Goal: Complete application form

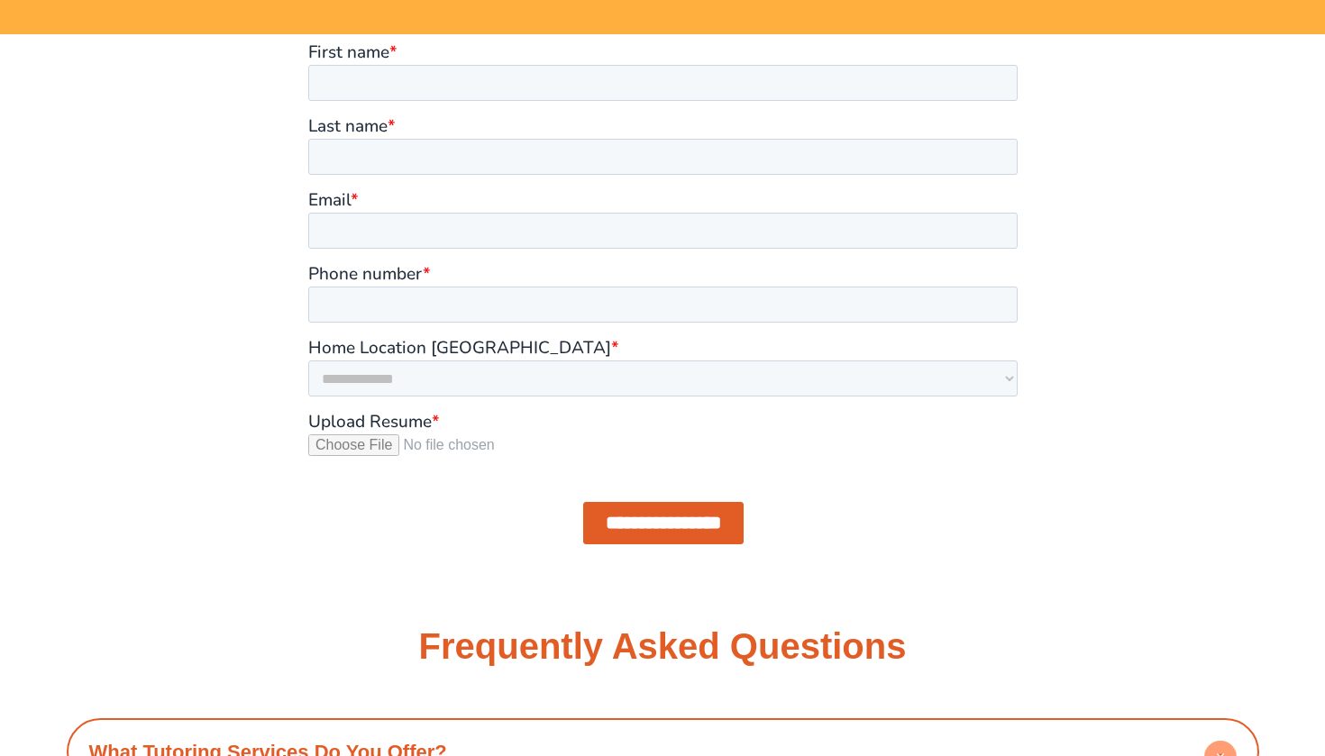
scroll to position [1529, 0]
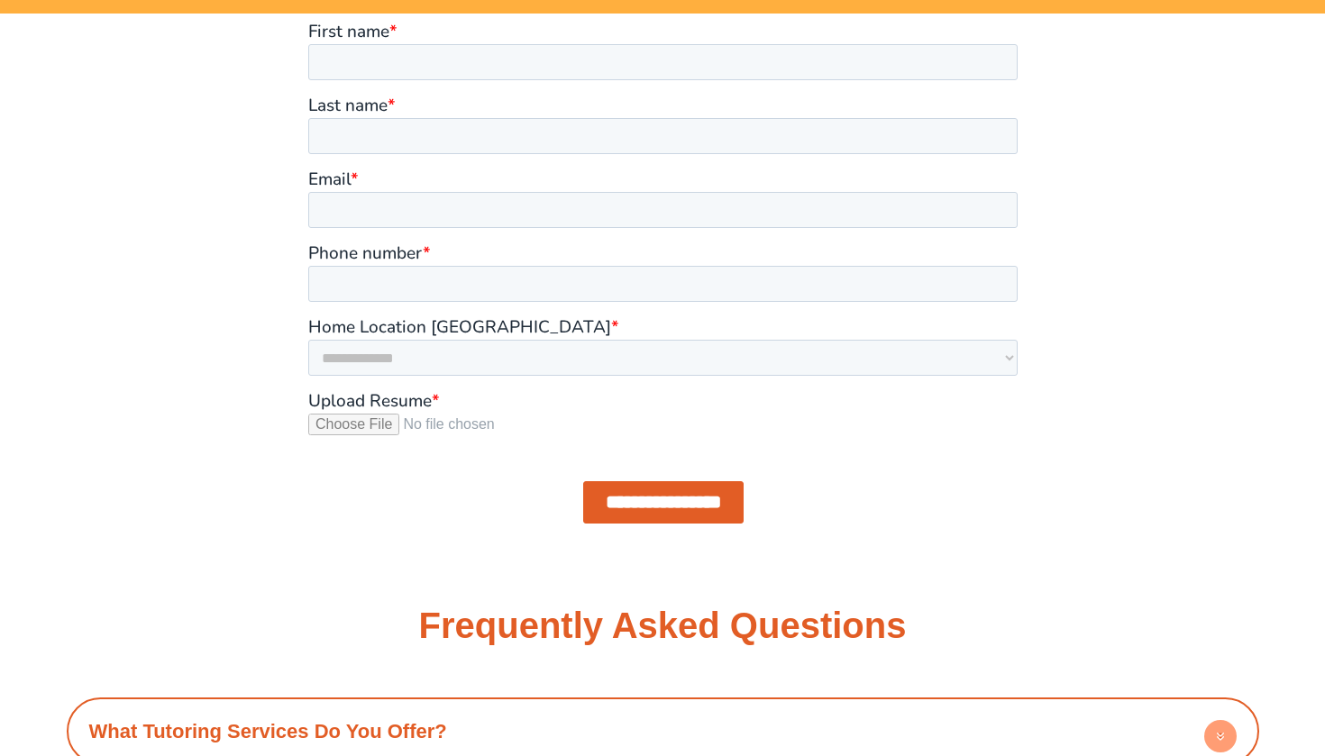
click at [378, 420] on input "Upload Resume *" at bounding box center [661, 432] width 709 height 36
type input "**********"
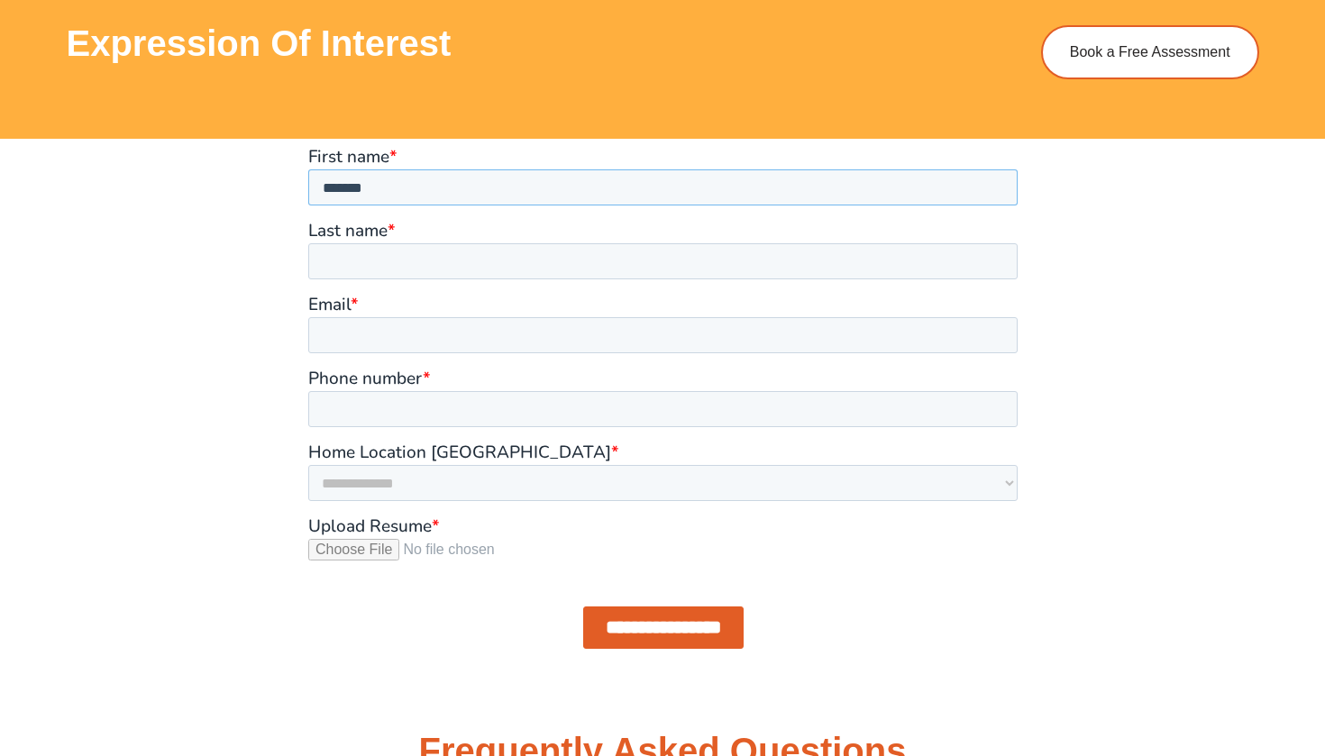
type input "*******"
type input "*****"
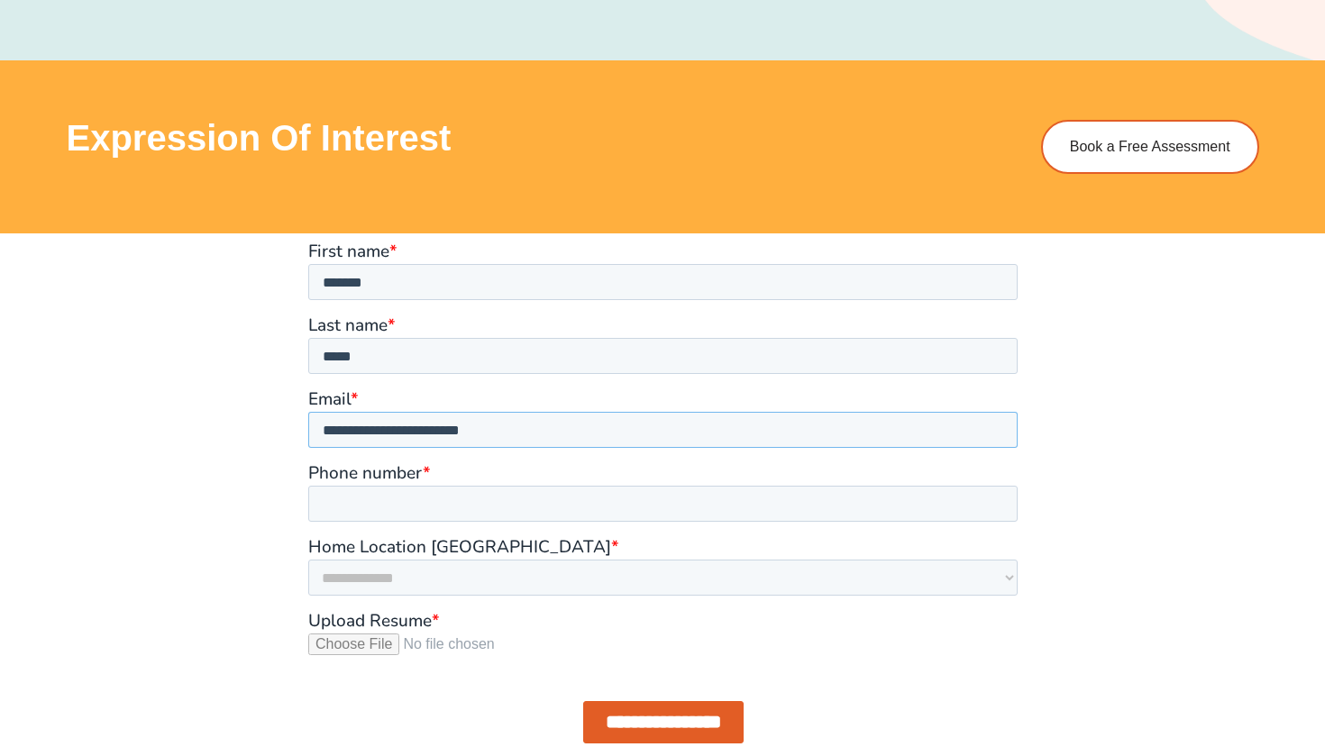
scroll to position [1313, 0]
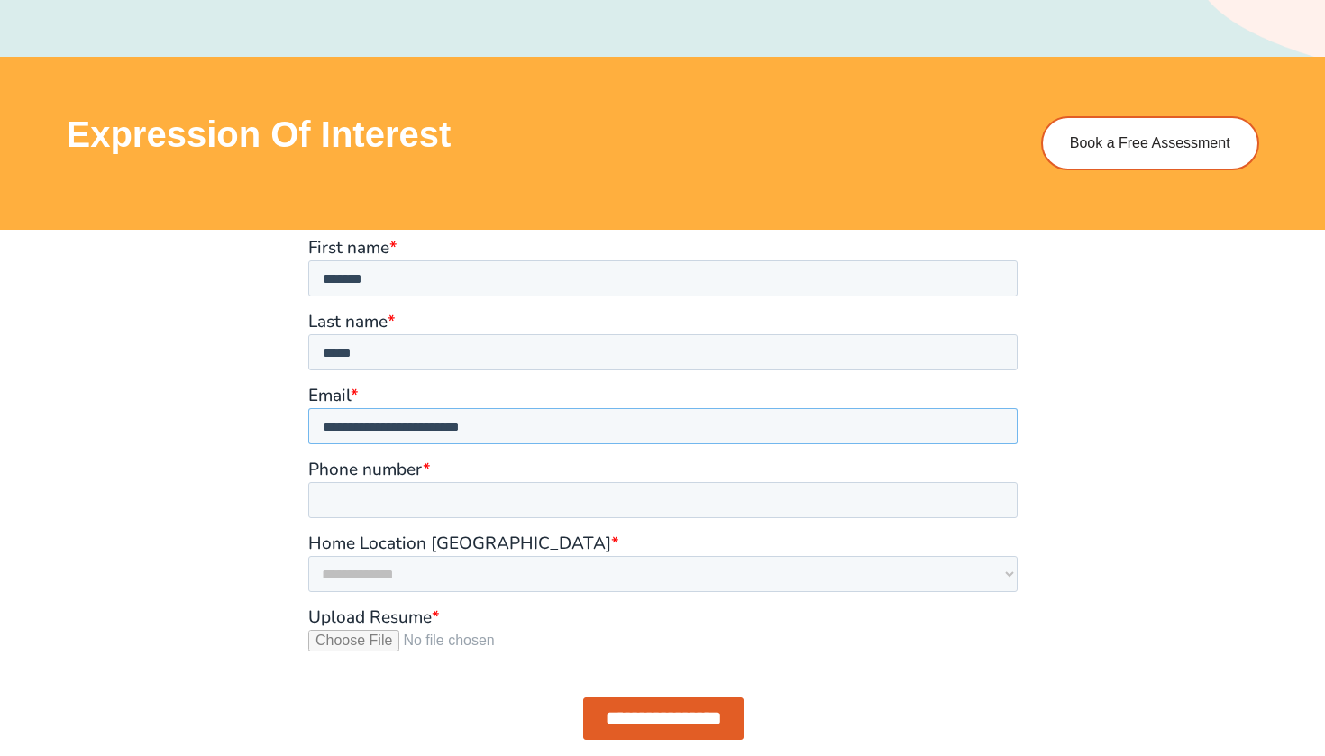
type input "**********"
select select "**********"
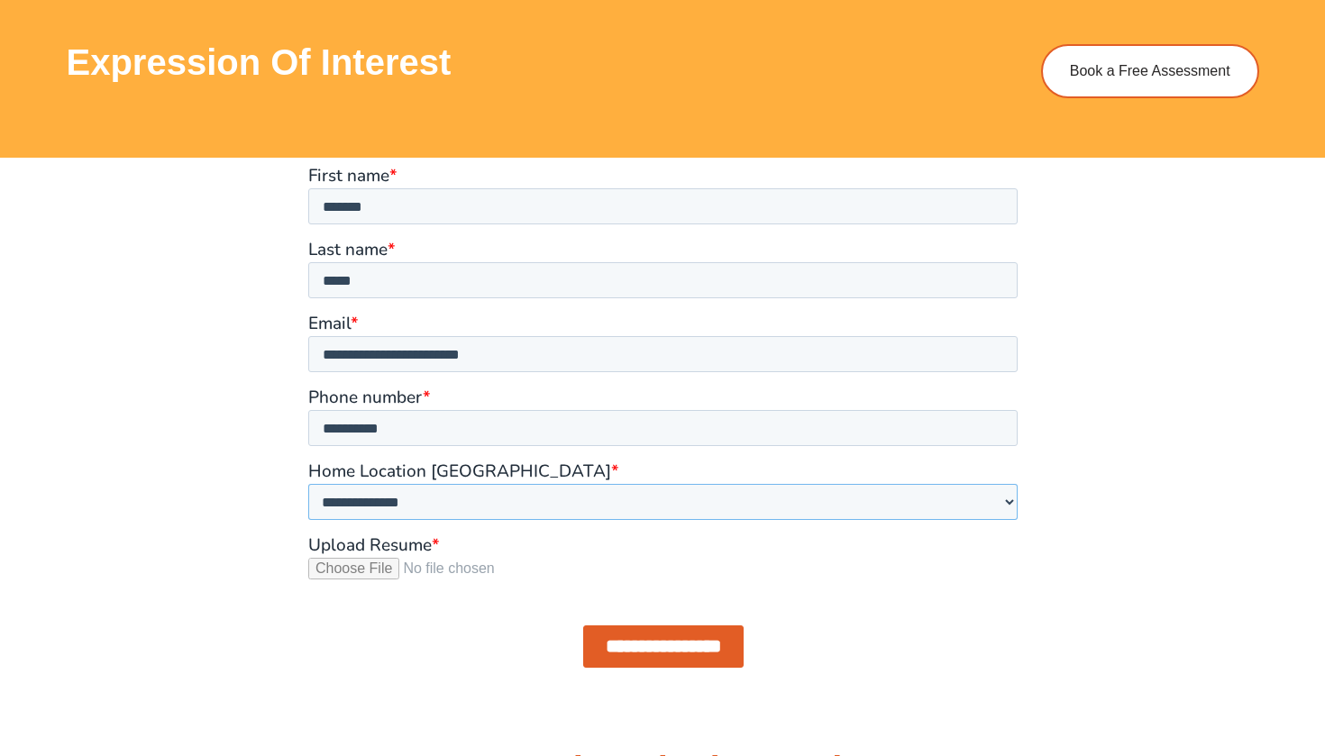
scroll to position [1421, 0]
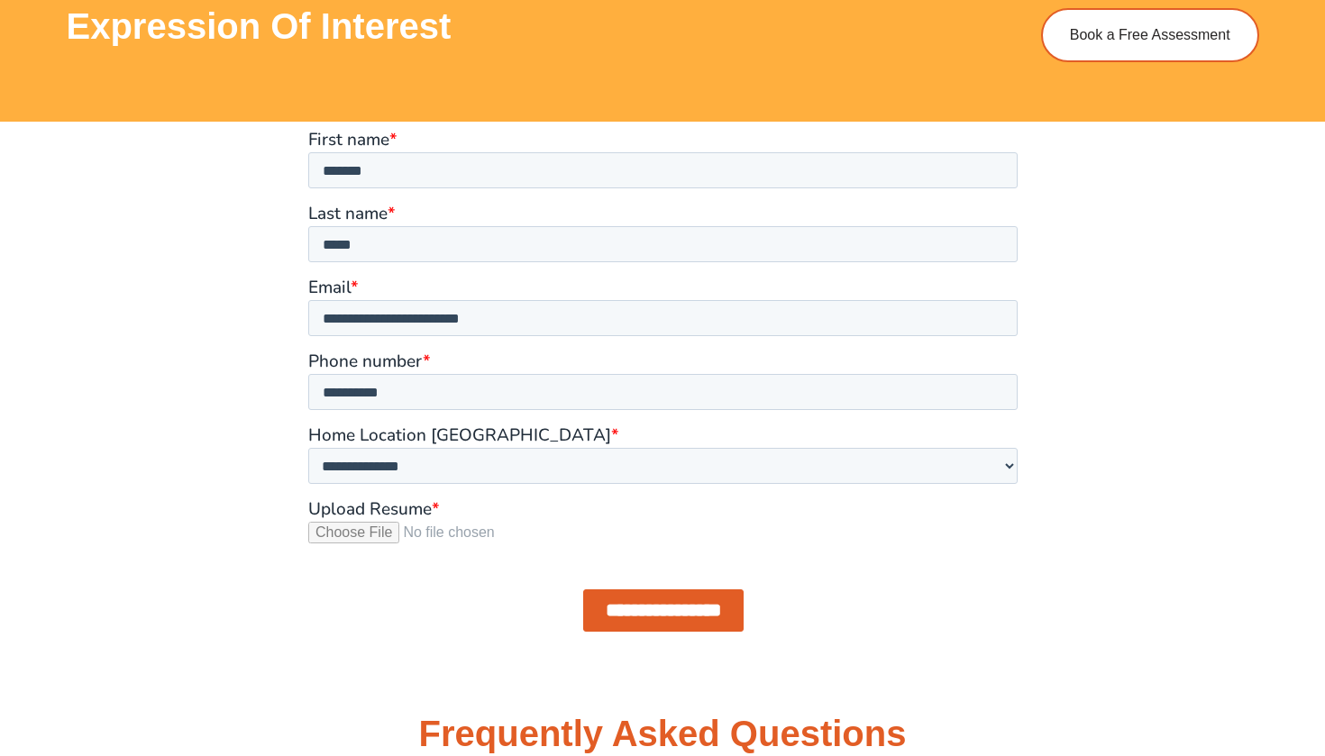
click at [703, 610] on input "**********" at bounding box center [662, 610] width 160 height 42
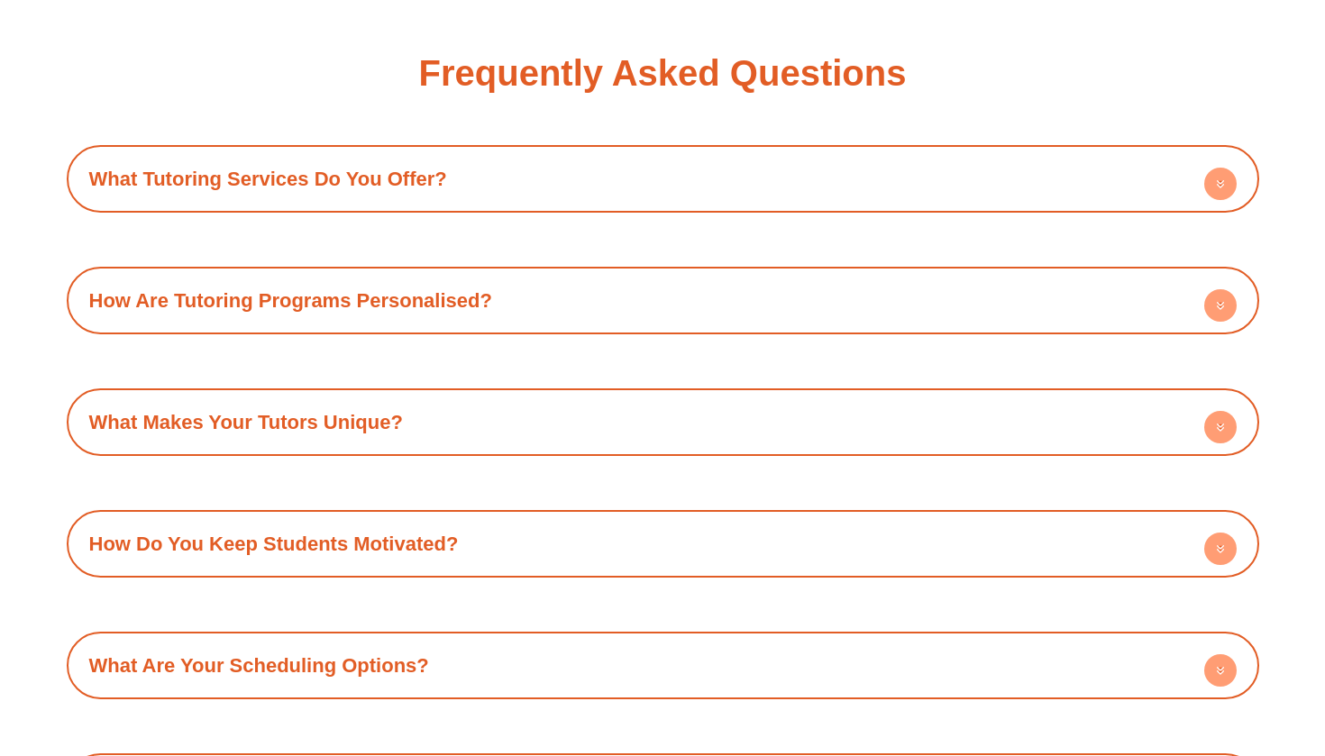
scroll to position [1386, 0]
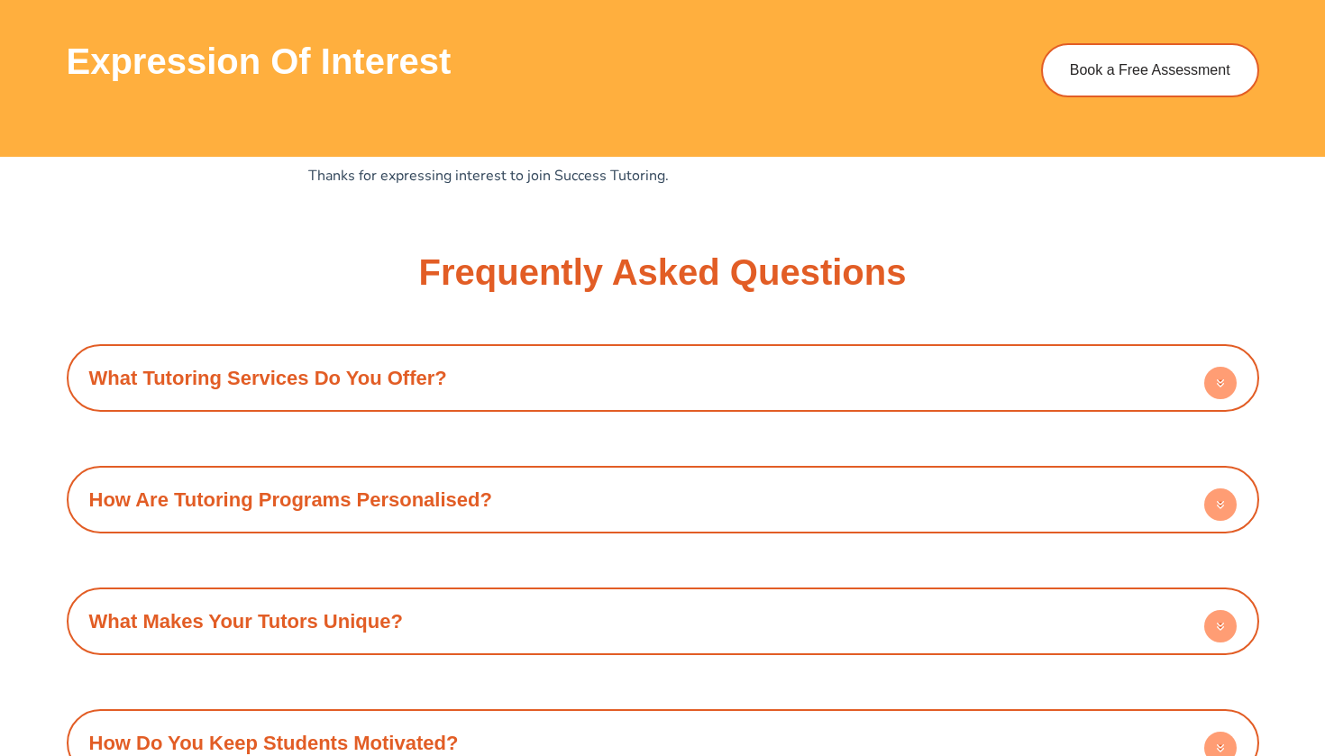
click at [746, 367] on h4 "What Tutoring Services Do You Offer?" at bounding box center [663, 378] width 1174 height 50
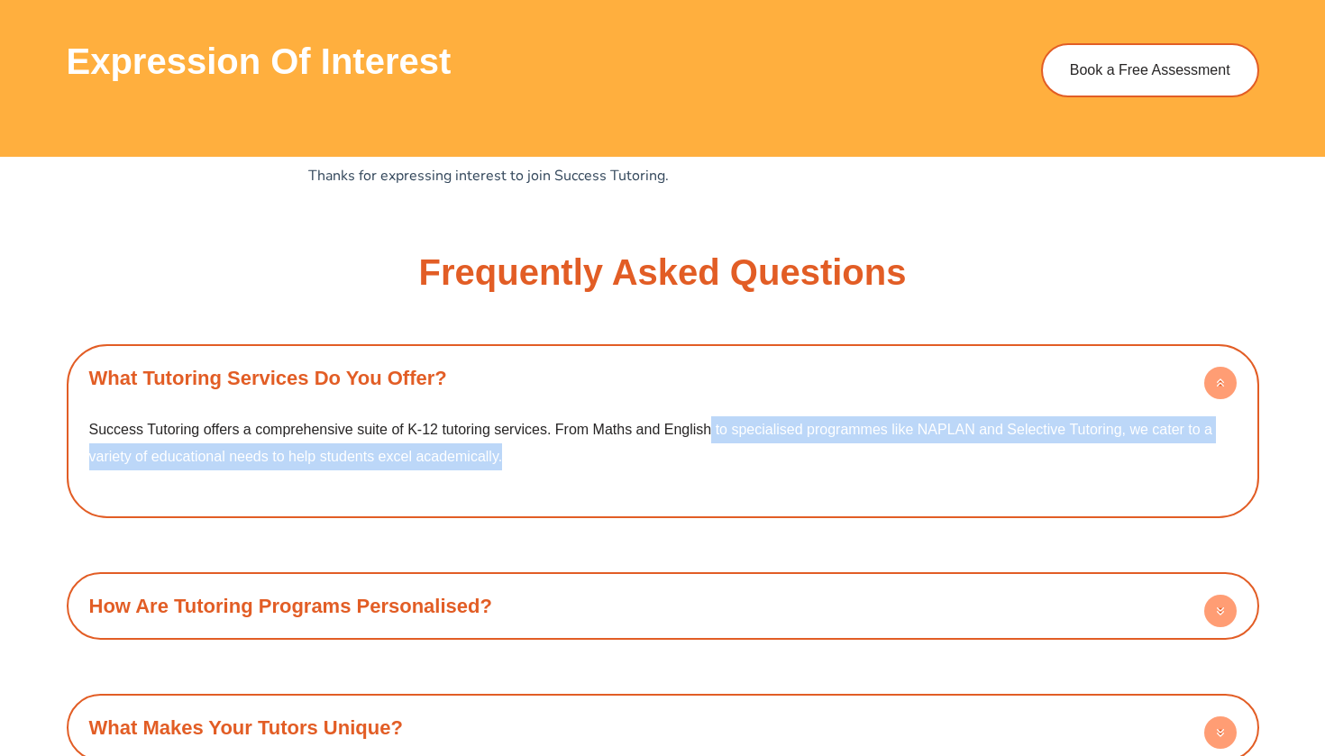
drag, startPoint x: 710, startPoint y: 430, endPoint x: 709, endPoint y: 460, distance: 29.7
click at [709, 460] on p "Success Tutoring offers a comprehensive suite of K-12 tutoring services. From M…" at bounding box center [662, 442] width 1147 height 53
click at [709, 459] on p "Success Tutoring offers a comprehensive suite of K-12 tutoring services. From M…" at bounding box center [662, 442] width 1147 height 53
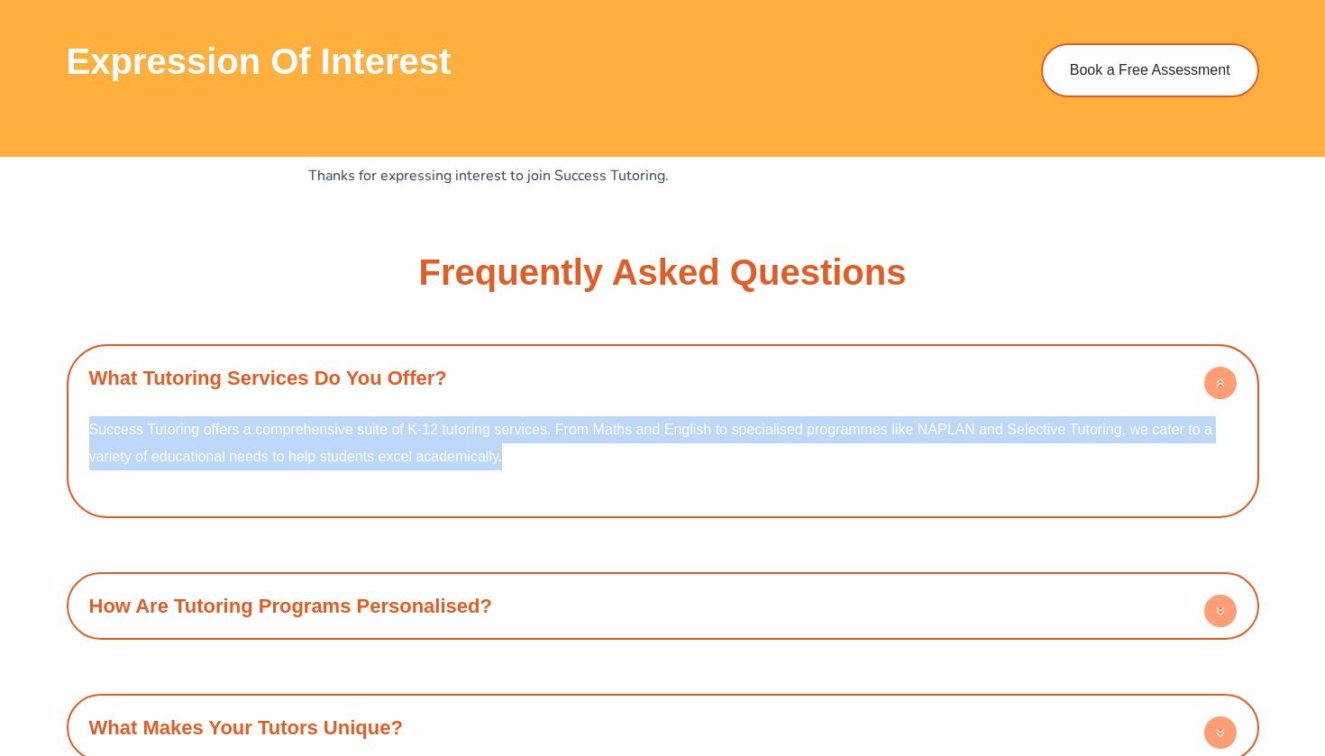
drag, startPoint x: 709, startPoint y: 459, endPoint x: 710, endPoint y: 376, distance: 82.9
click at [710, 376] on div "What Tutoring Services Do You Offer? Success Tutoring offers a comprehensive su…" at bounding box center [663, 430] width 1174 height 155
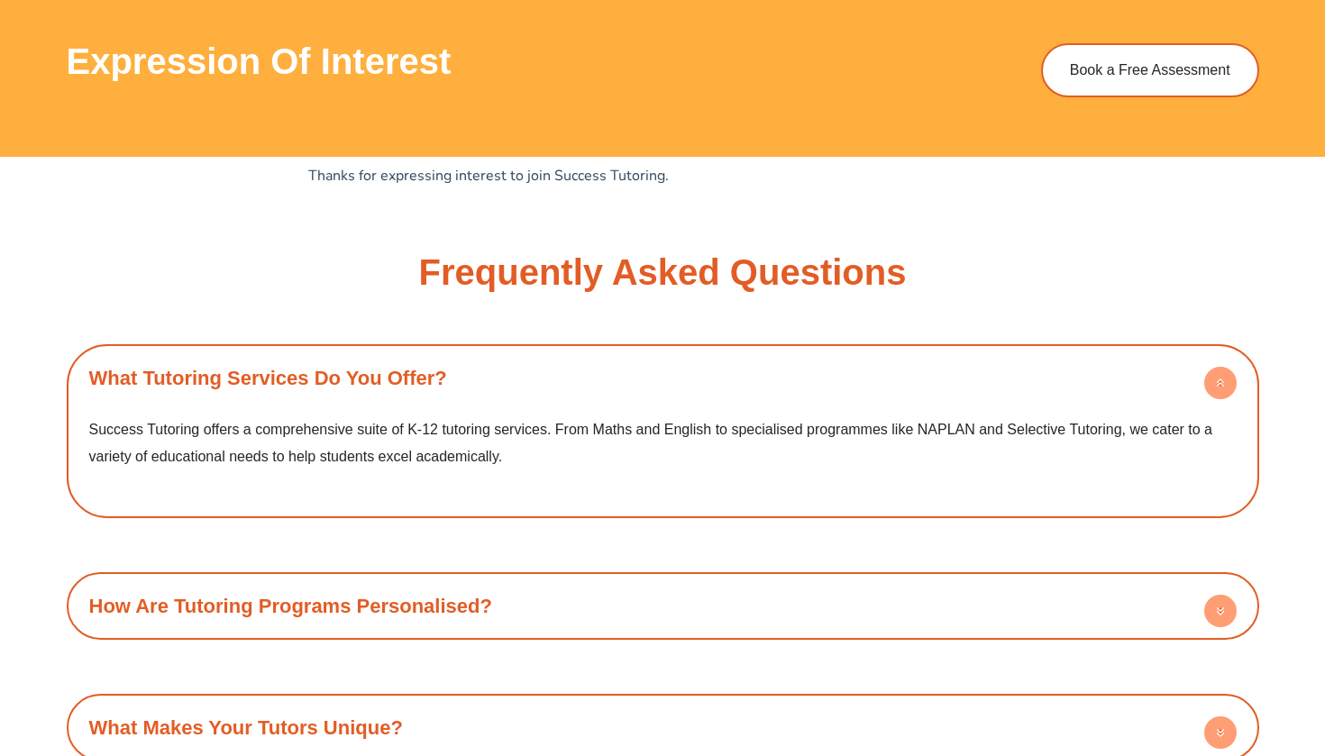
click at [710, 376] on h4 "What Tutoring Services Do You Offer?" at bounding box center [663, 378] width 1174 height 50
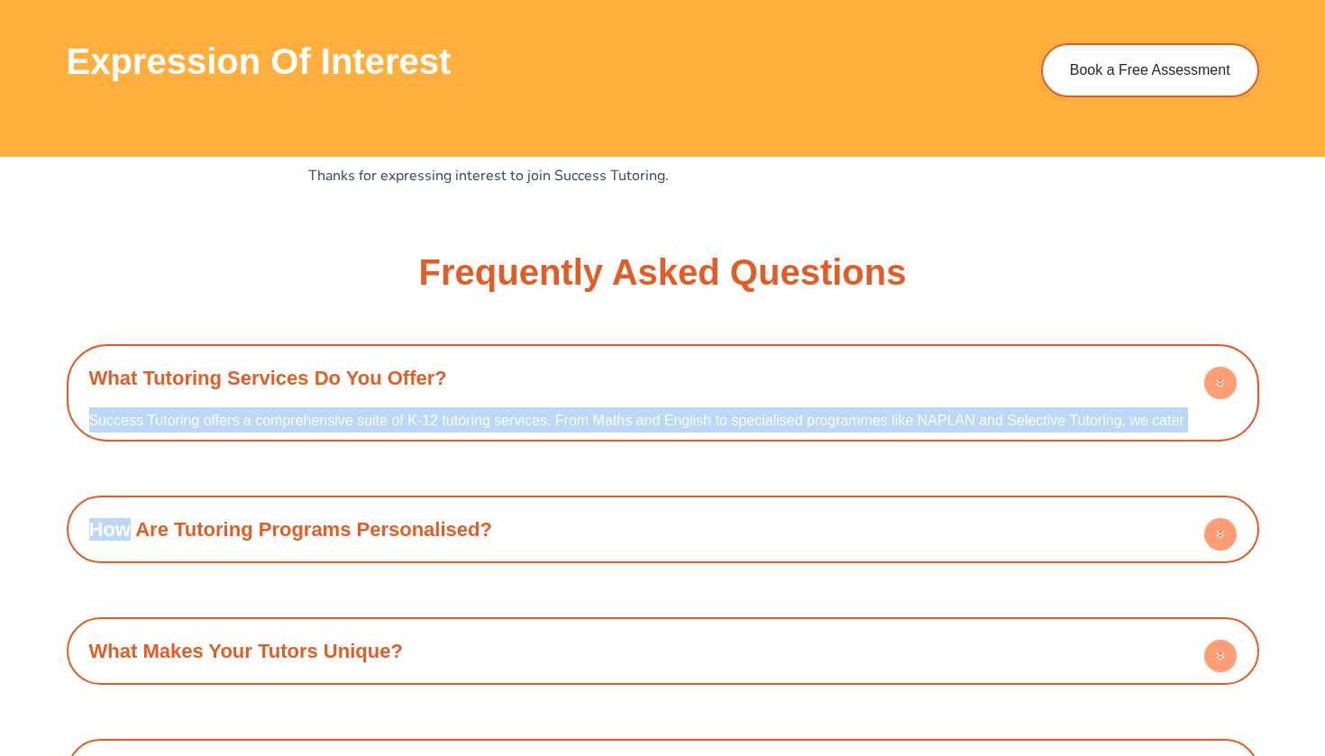
drag, startPoint x: 710, startPoint y: 376, endPoint x: 710, endPoint y: 443, distance: 67.6
click at [710, 444] on div "What Tutoring Services Do You Offer? Success Tutoring offers a comprehensive su…" at bounding box center [663, 696] width 1192 height 705
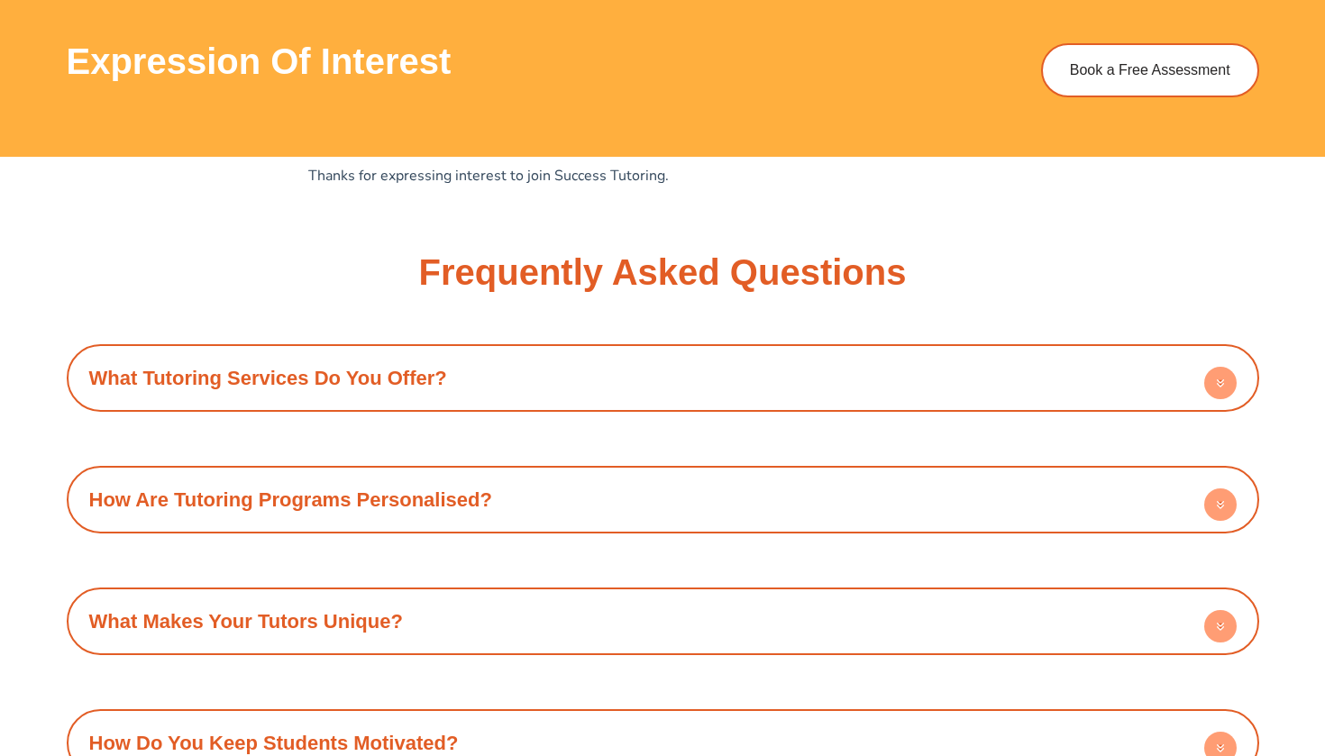
click at [710, 443] on div "What Tutoring Services Do You Offer? Success Tutoring offers a comprehensive su…" at bounding box center [663, 682] width 1192 height 676
click at [705, 496] on h4 "How Are Tutoring Programs Personalised?" at bounding box center [663, 500] width 1174 height 50
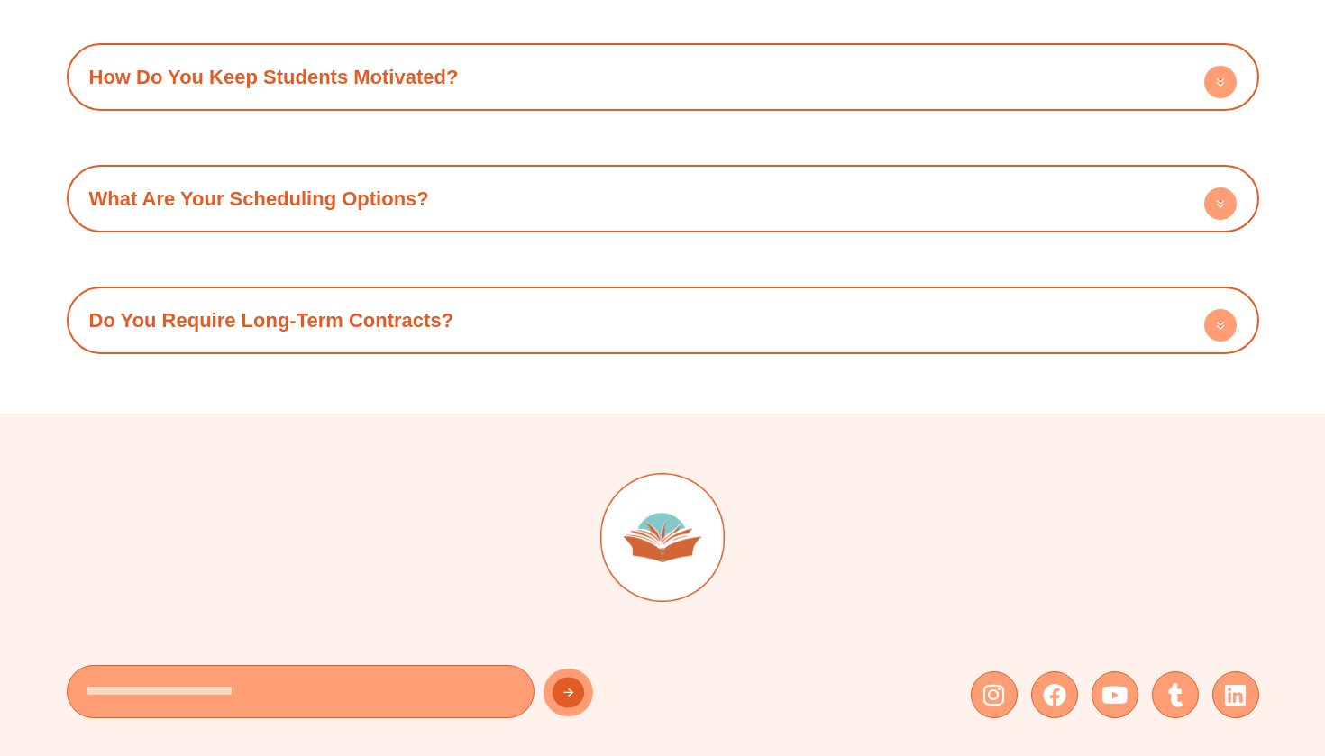
scroll to position [1895, 0]
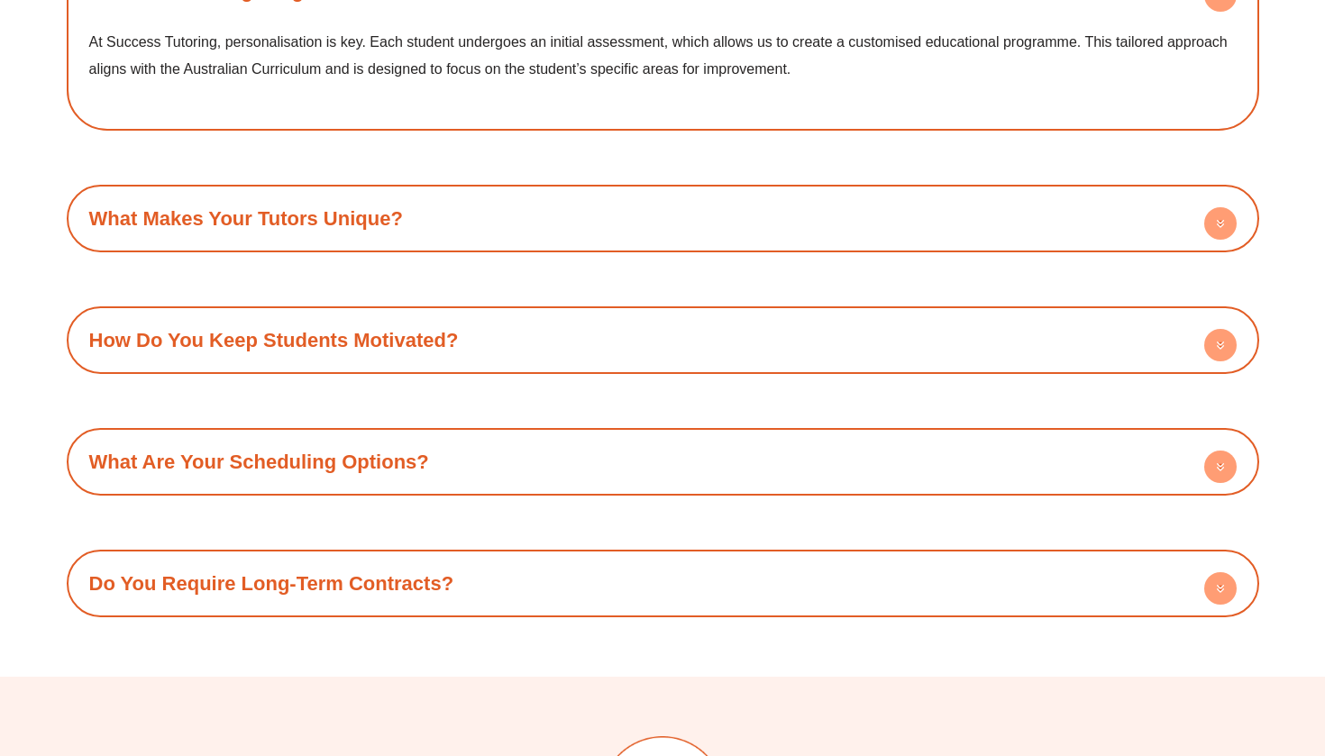
click at [796, 339] on h4 "How Do You Keep Students Motivated?" at bounding box center [663, 340] width 1174 height 50
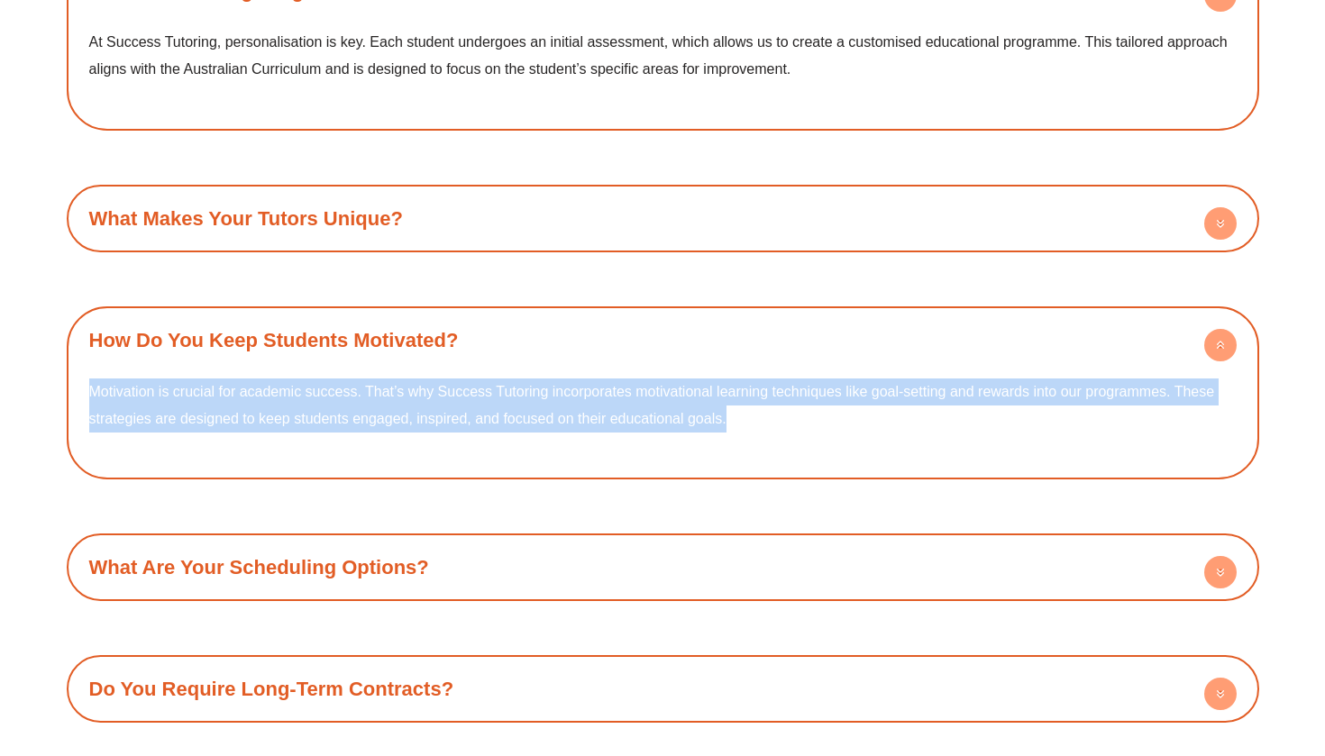
drag, startPoint x: 787, startPoint y: 359, endPoint x: 787, endPoint y: 415, distance: 56.8
click at [787, 415] on div "How Do You Keep Students Motivated? Motivation is crucial for academic success.…" at bounding box center [663, 392] width 1174 height 155
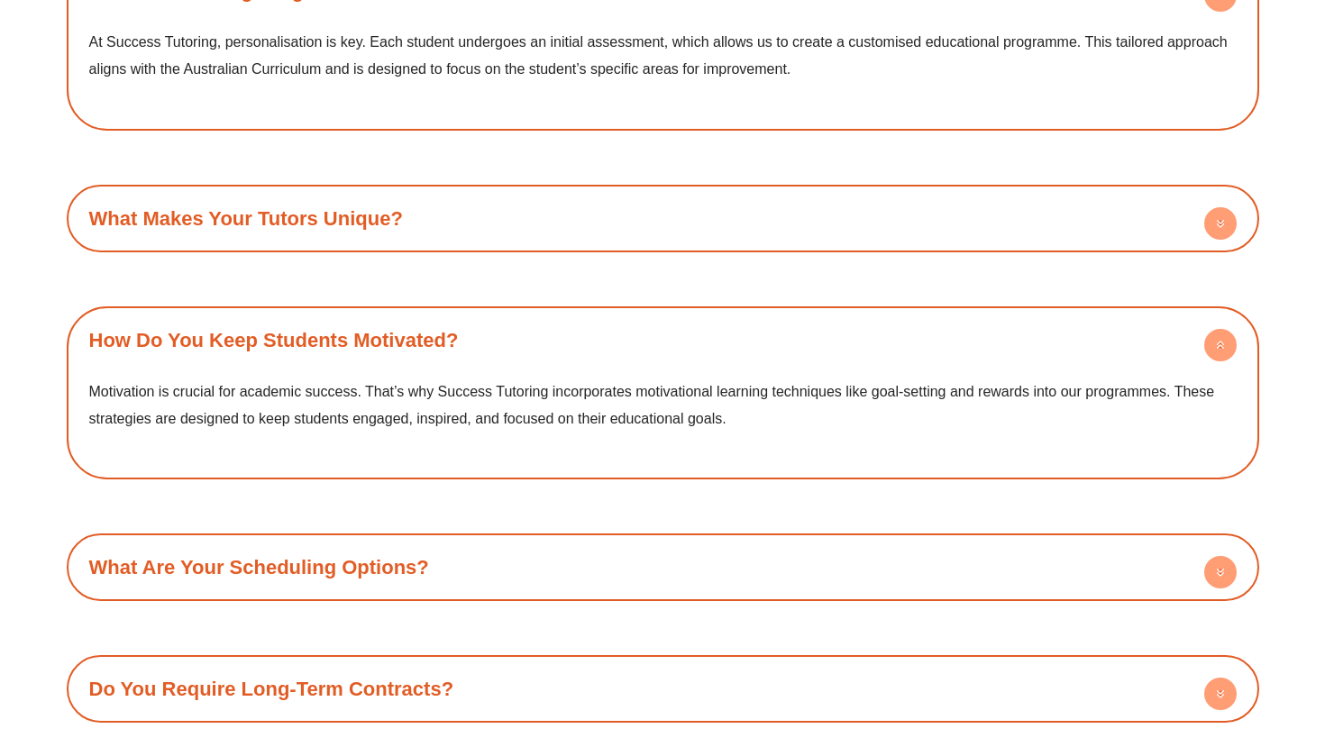
click at [787, 415] on p "Motivation is crucial for academic success. That’s why Success Tutoring incorpo…" at bounding box center [662, 404] width 1147 height 53
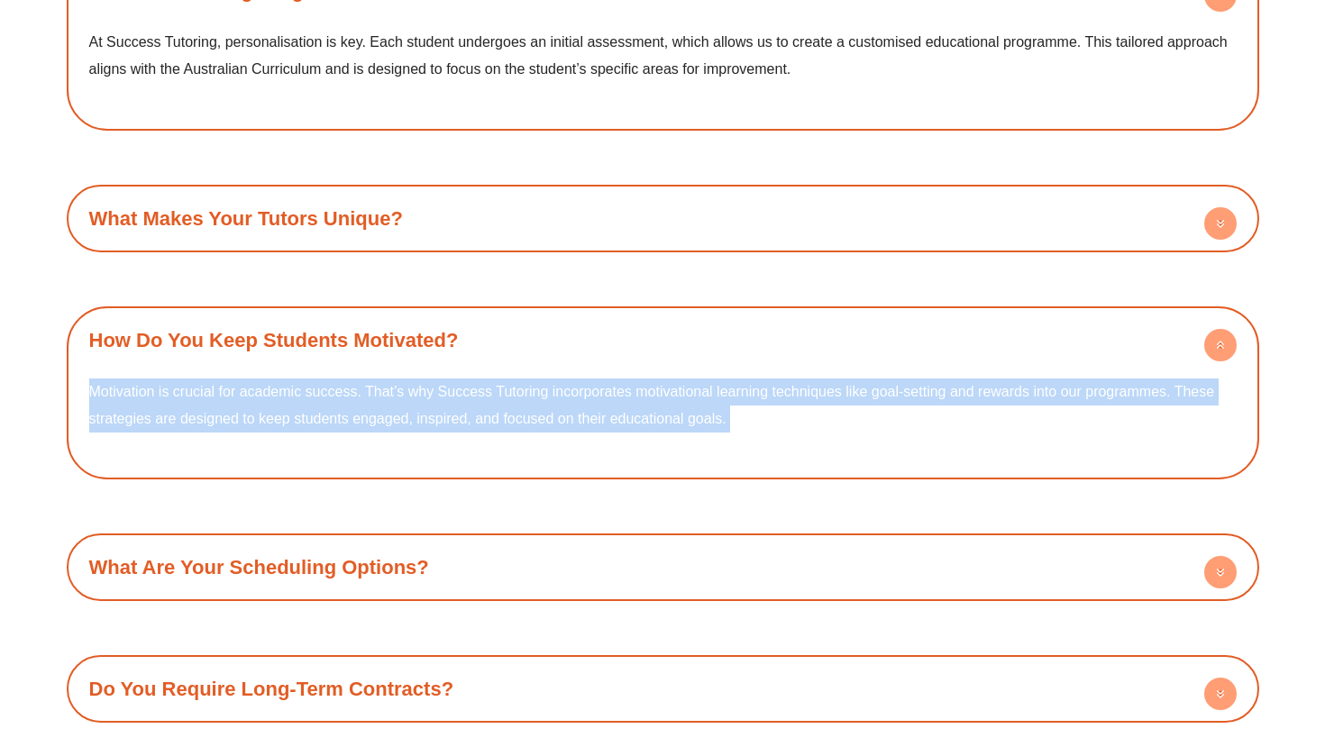
drag, startPoint x: 787, startPoint y: 415, endPoint x: 791, endPoint y: 356, distance: 59.6
click at [791, 356] on div "How Do You Keep Students Motivated? Motivation is crucial for academic success.…" at bounding box center [663, 392] width 1174 height 155
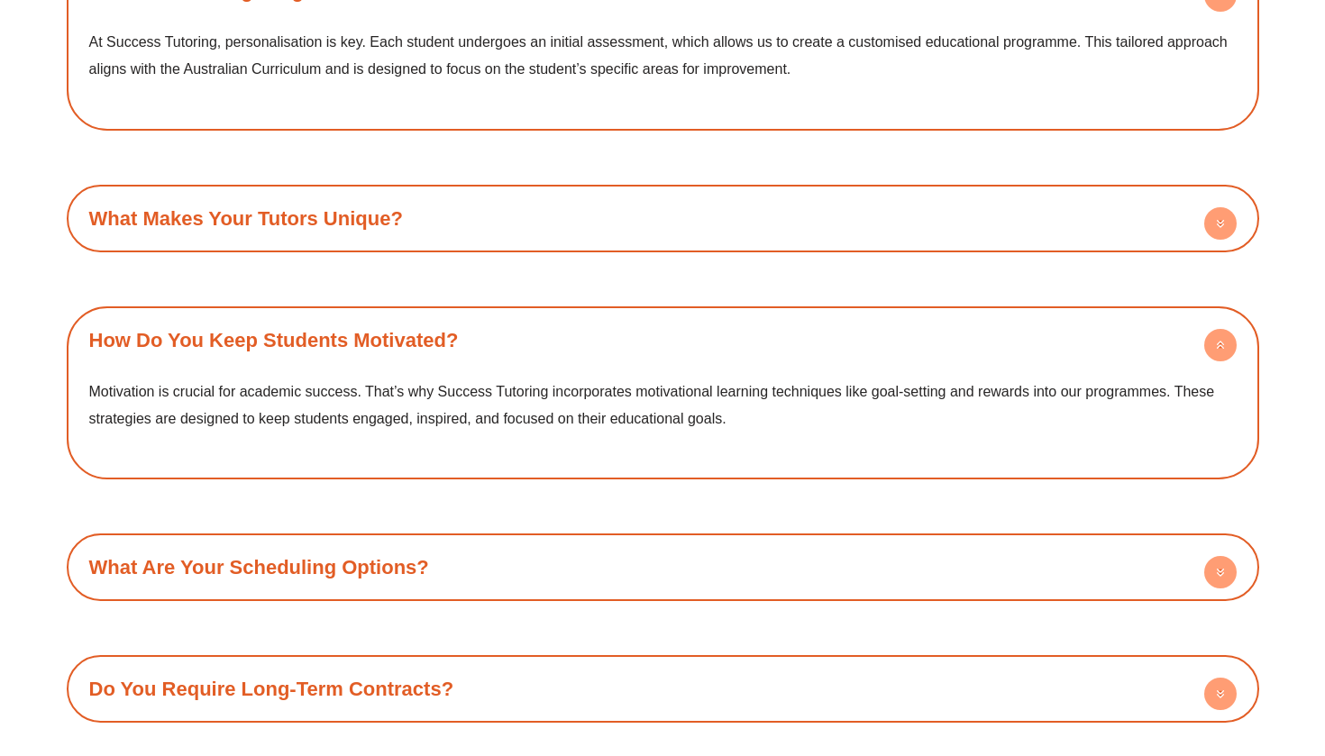
click at [791, 356] on h4 "How Do You Keep Students Motivated?" at bounding box center [663, 340] width 1174 height 50
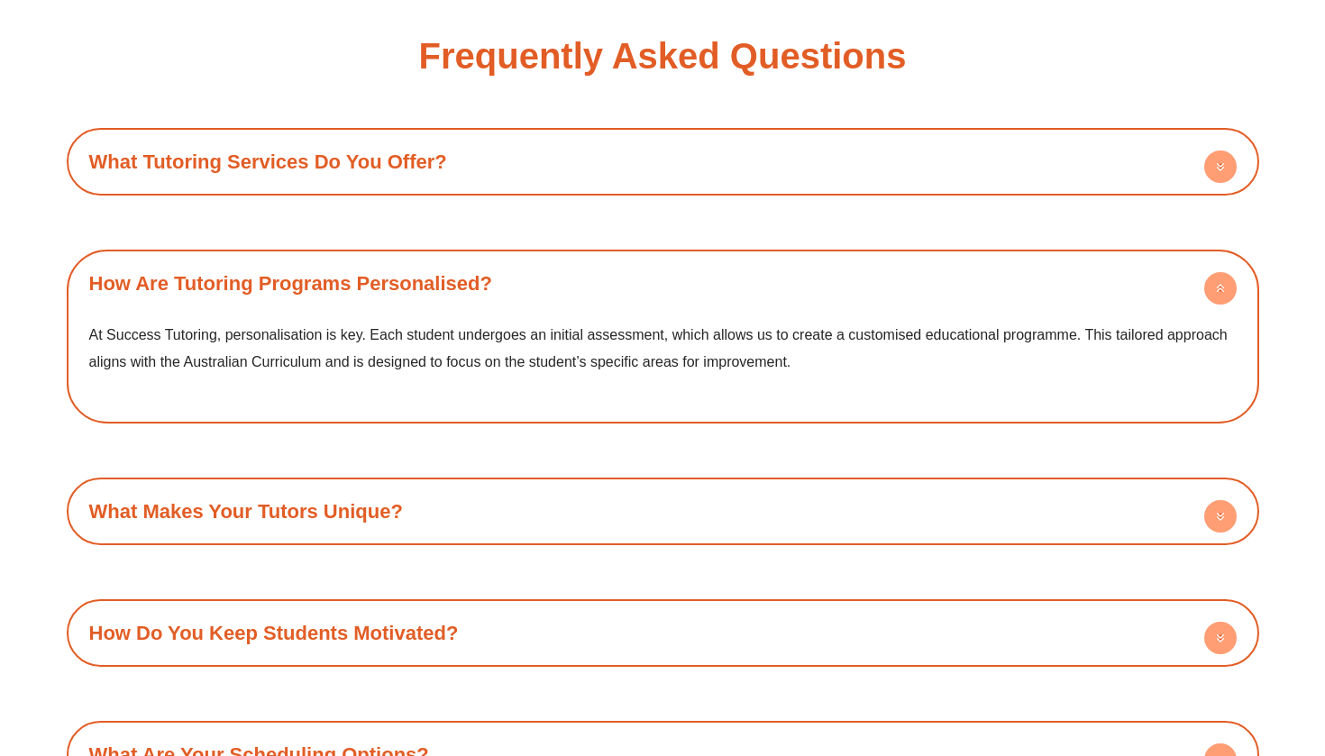
scroll to position [1259, 0]
